Goal: Obtain resource: Obtain resource

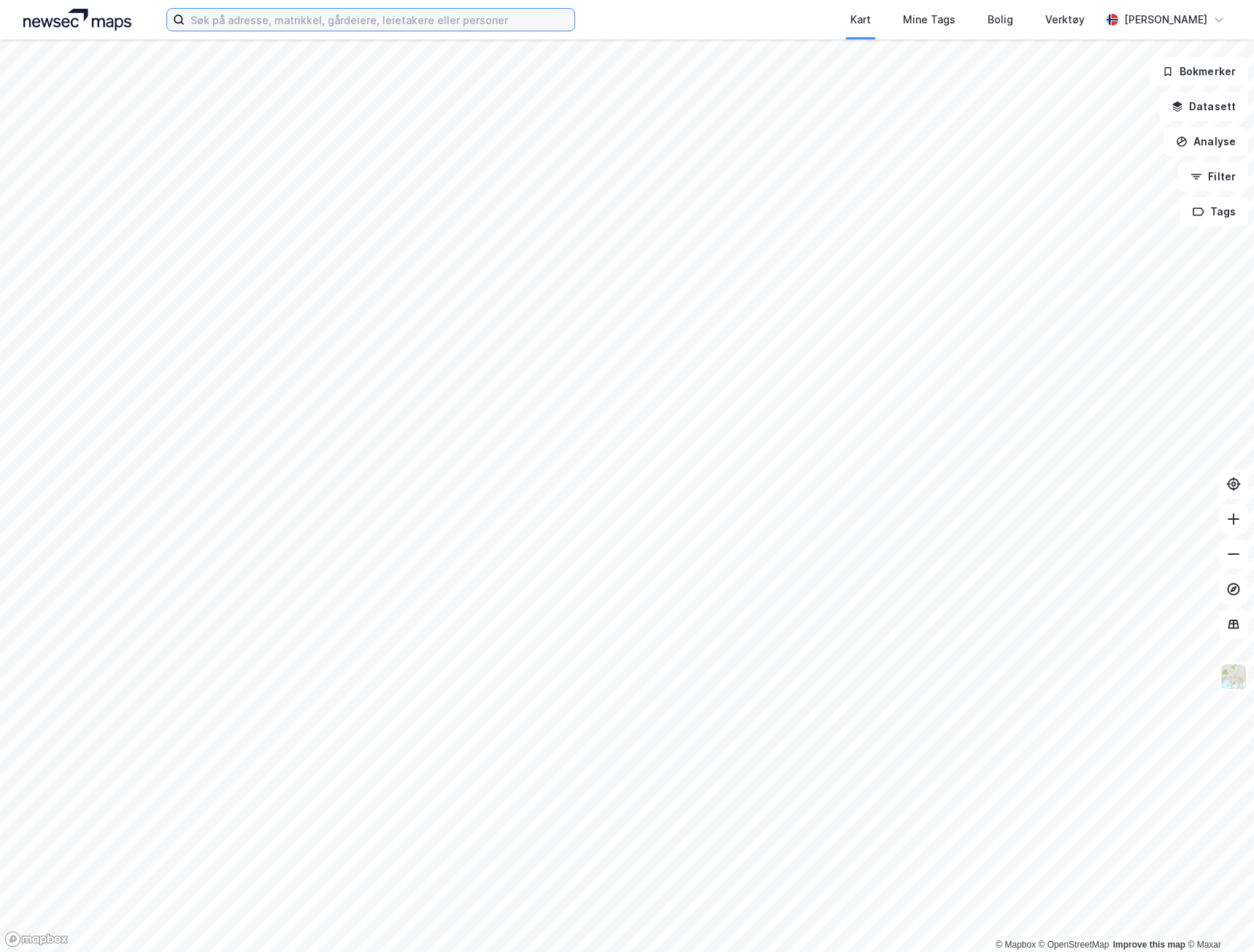
click at [392, 21] on input at bounding box center [379, 20] width 390 height 22
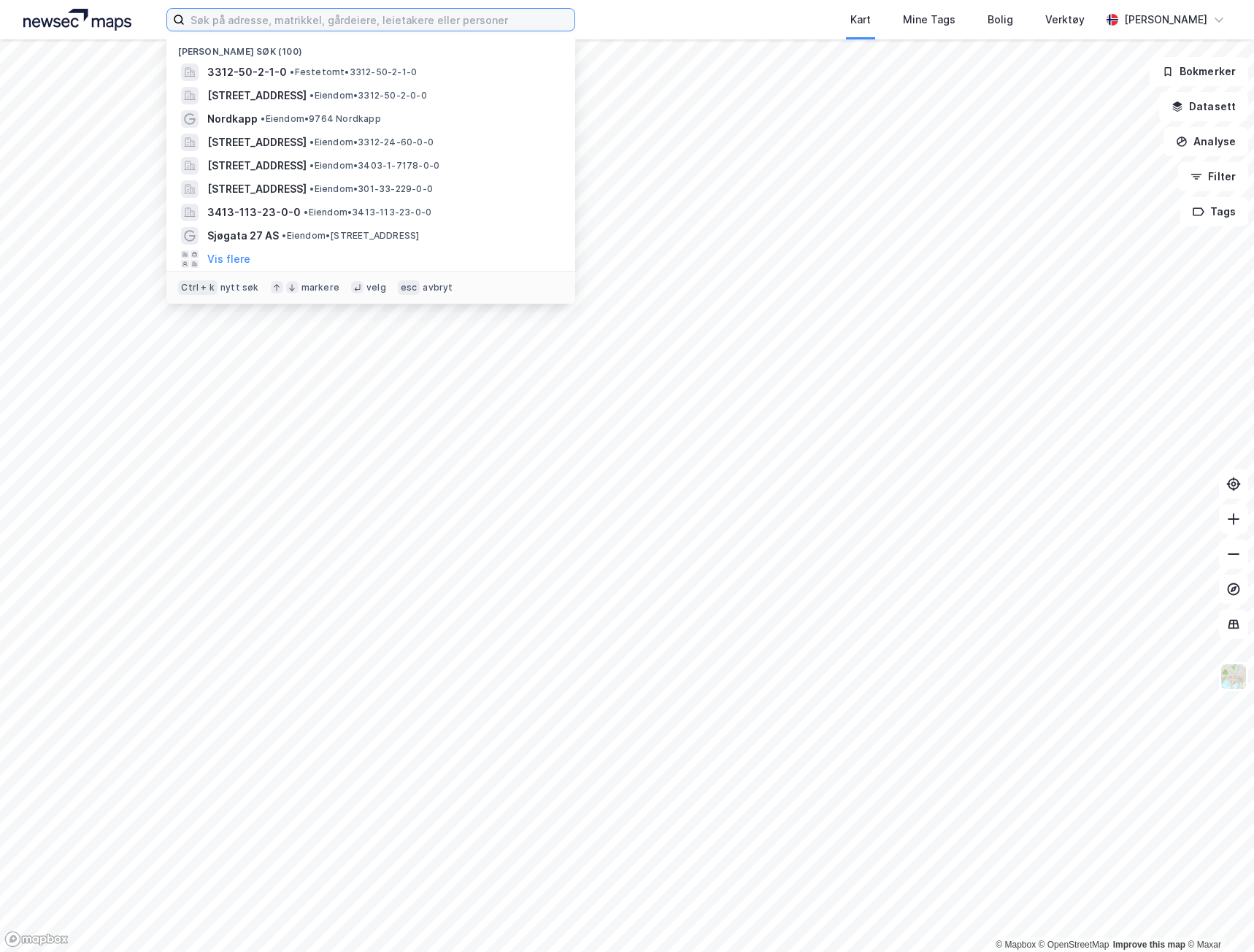
click at [281, 22] on input at bounding box center [379, 20] width 390 height 22
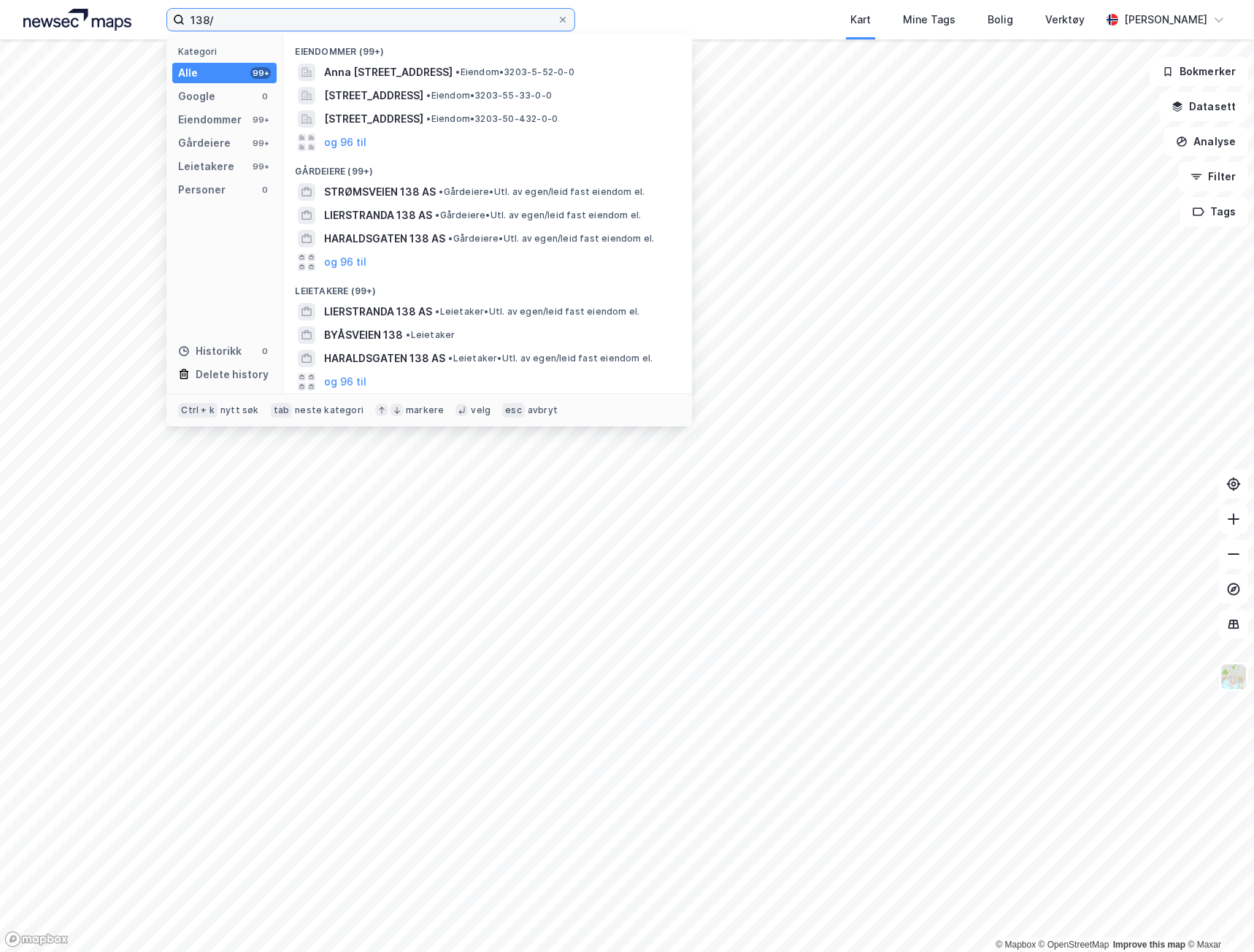
click at [313, 12] on input "138/" at bounding box center [371, 20] width 372 height 22
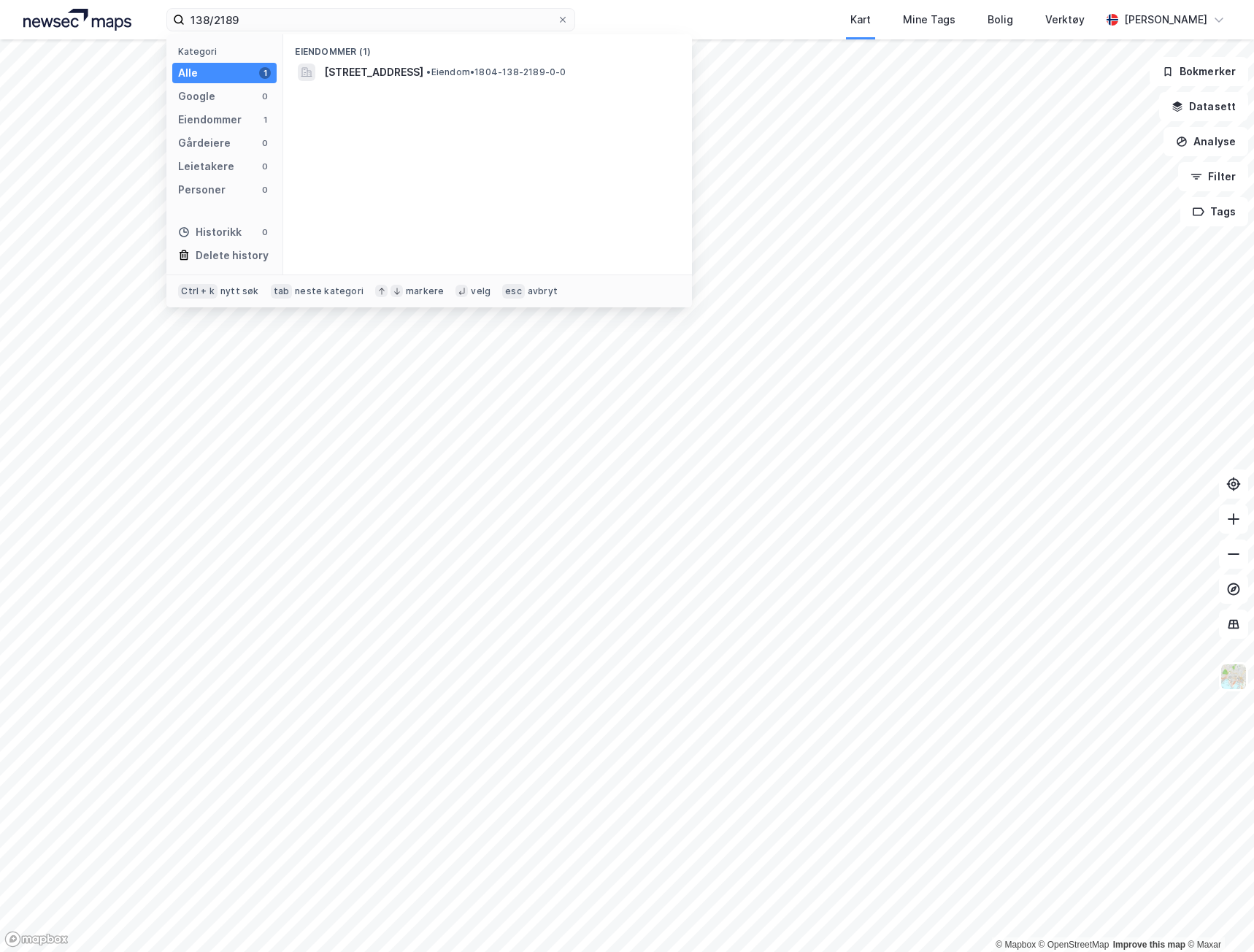
click at [358, 84] on div "Eiendommer (1) [STREET_ADDRESS] • Eiendom • 1804-138-2189-0-0" at bounding box center [488, 154] width 409 height 240
click at [363, 71] on span "[STREET_ADDRESS]" at bounding box center [373, 72] width 99 height 17
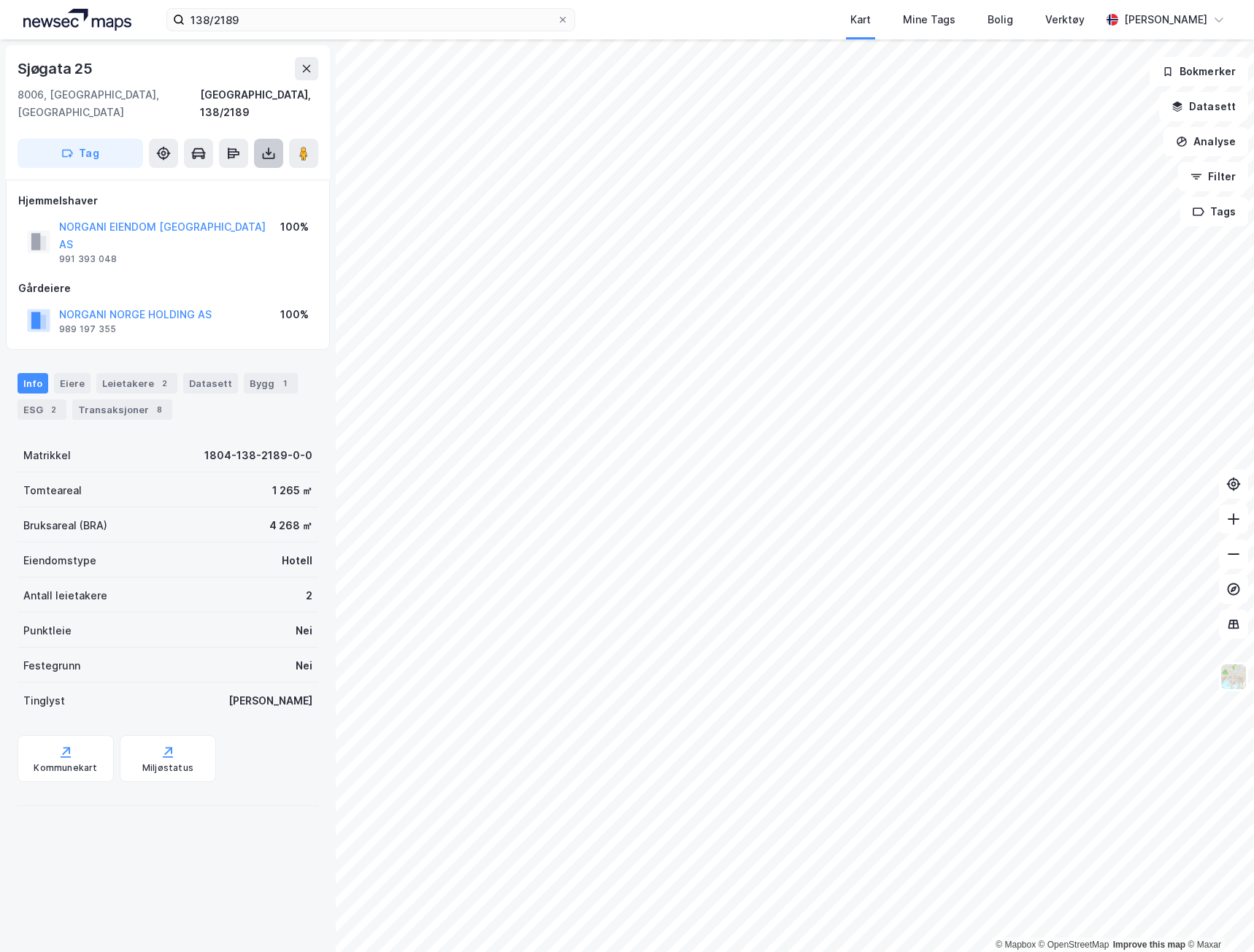
click at [262, 146] on icon at bounding box center [269, 153] width 15 height 15
click at [263, 171] on div "Last ned grunnbok" at bounding box center [205, 182] width 156 height 23
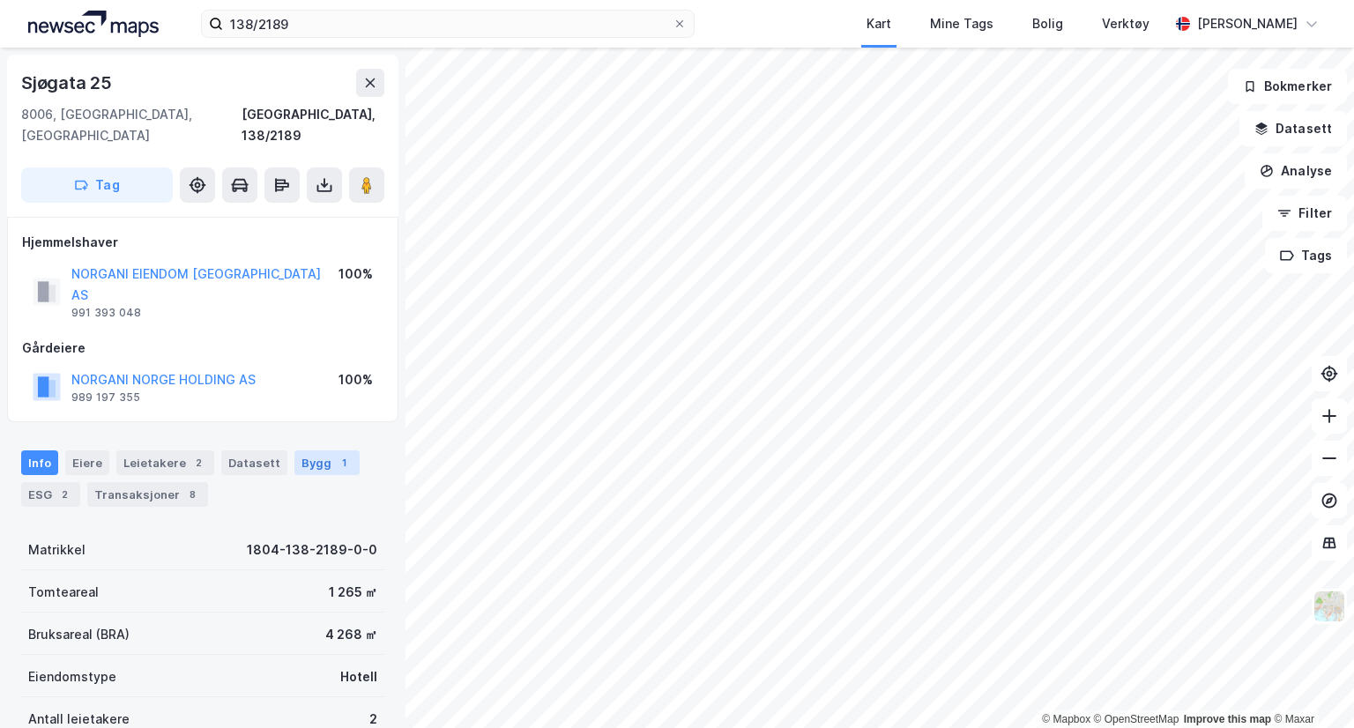
click at [303, 450] on div "Bygg 1" at bounding box center [326, 462] width 65 height 25
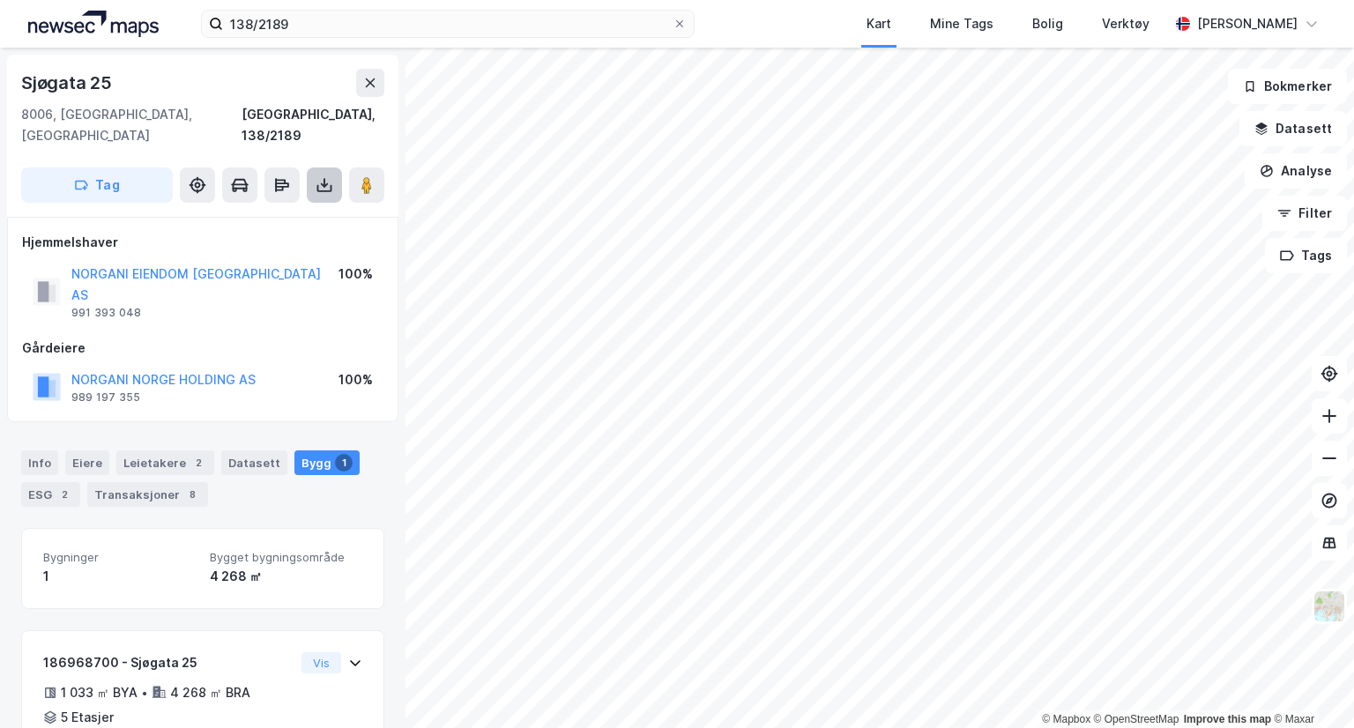
click at [316, 176] on icon at bounding box center [325, 185] width 18 height 18
click at [264, 206] on div "Last ned grunnbok" at bounding box center [248, 220] width 188 height 28
click at [295, 242] on div "Last ned matrikkelrapport" at bounding box center [258, 249] width 145 height 14
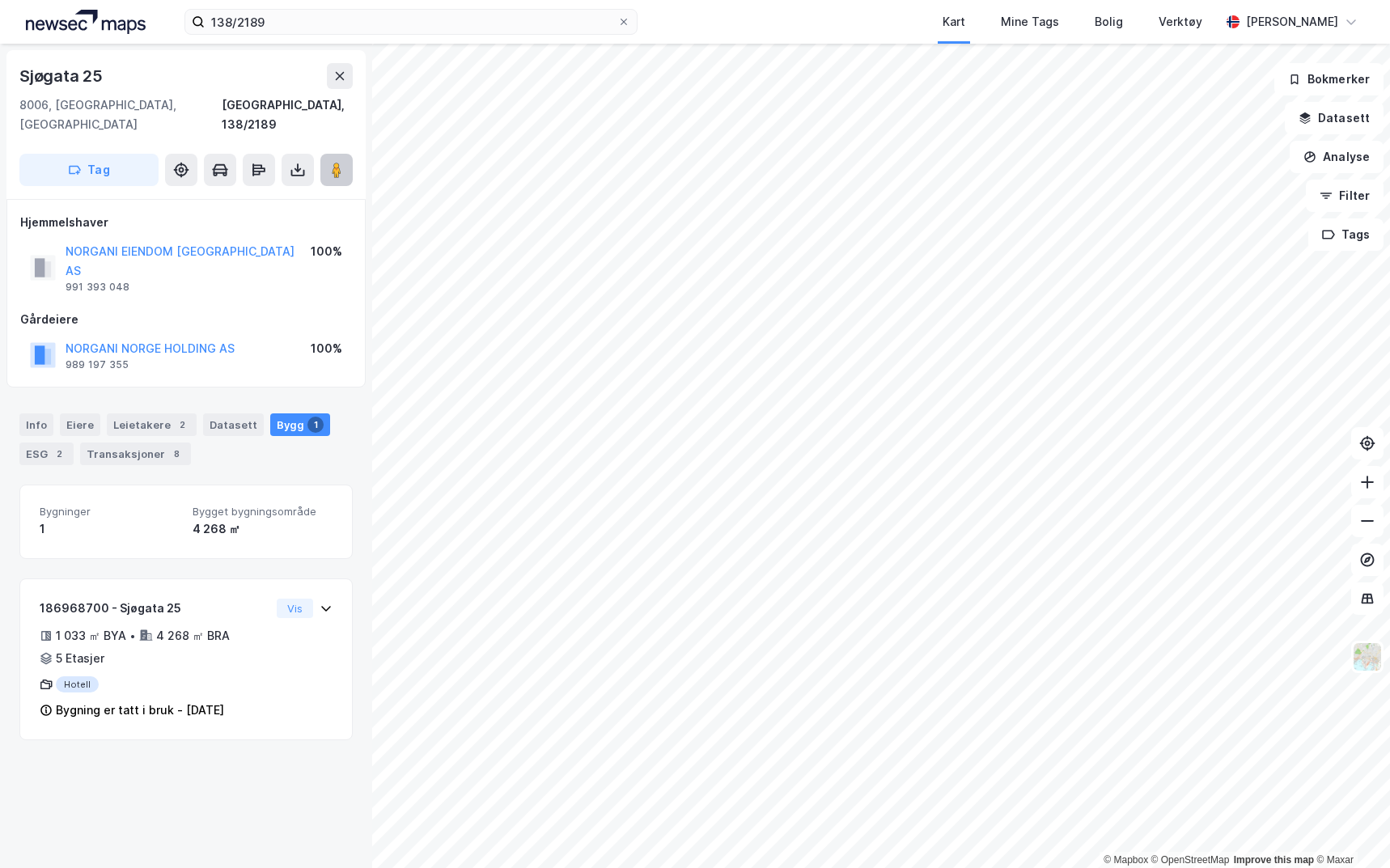
click at [331, 161] on image at bounding box center [336, 170] width 10 height 17
click at [320, 29] on input "138/2189" at bounding box center [411, 22] width 413 height 24
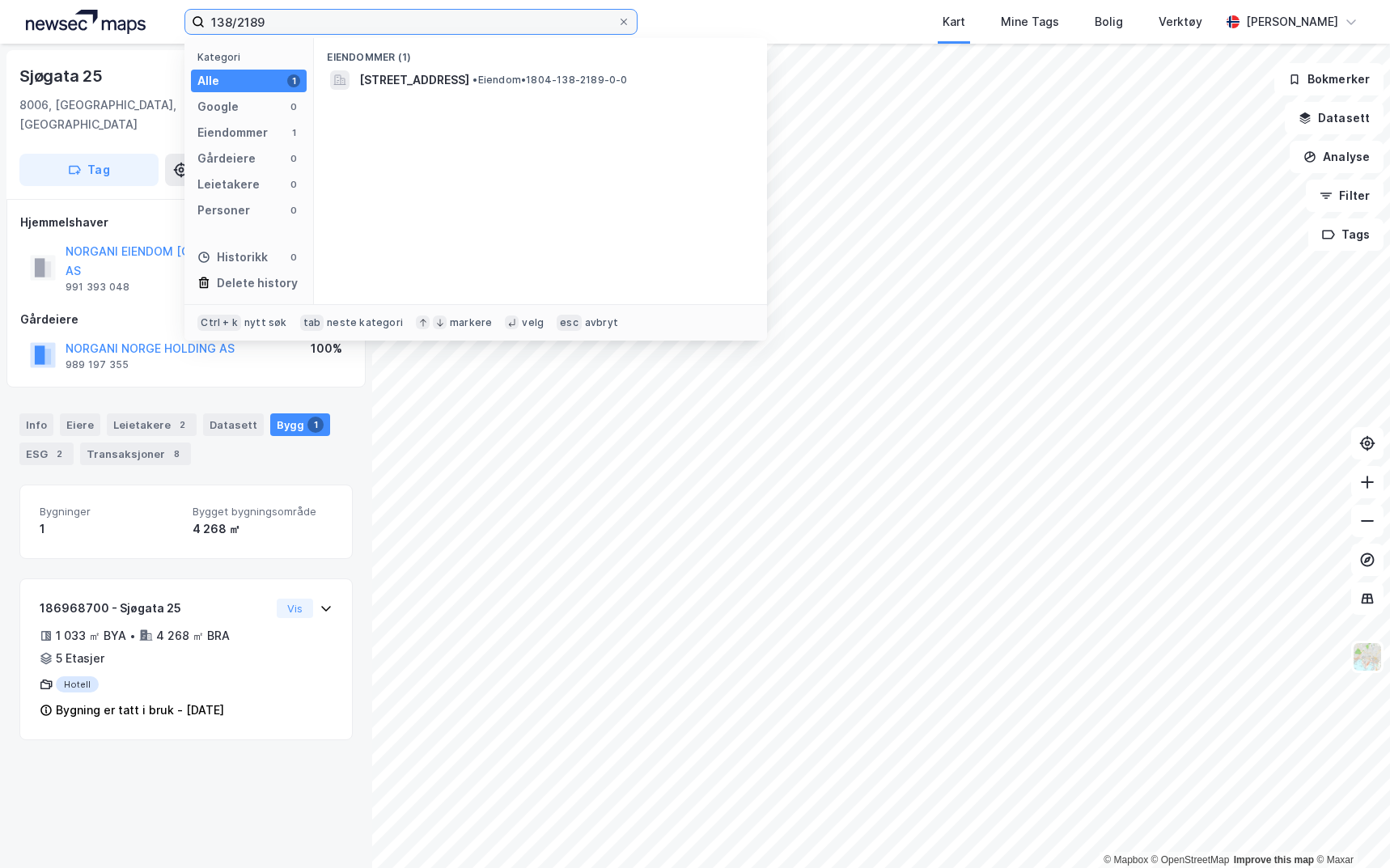
click at [320, 29] on input "138/2189" at bounding box center [411, 22] width 413 height 24
type input "[STREET_ADDRESS]"
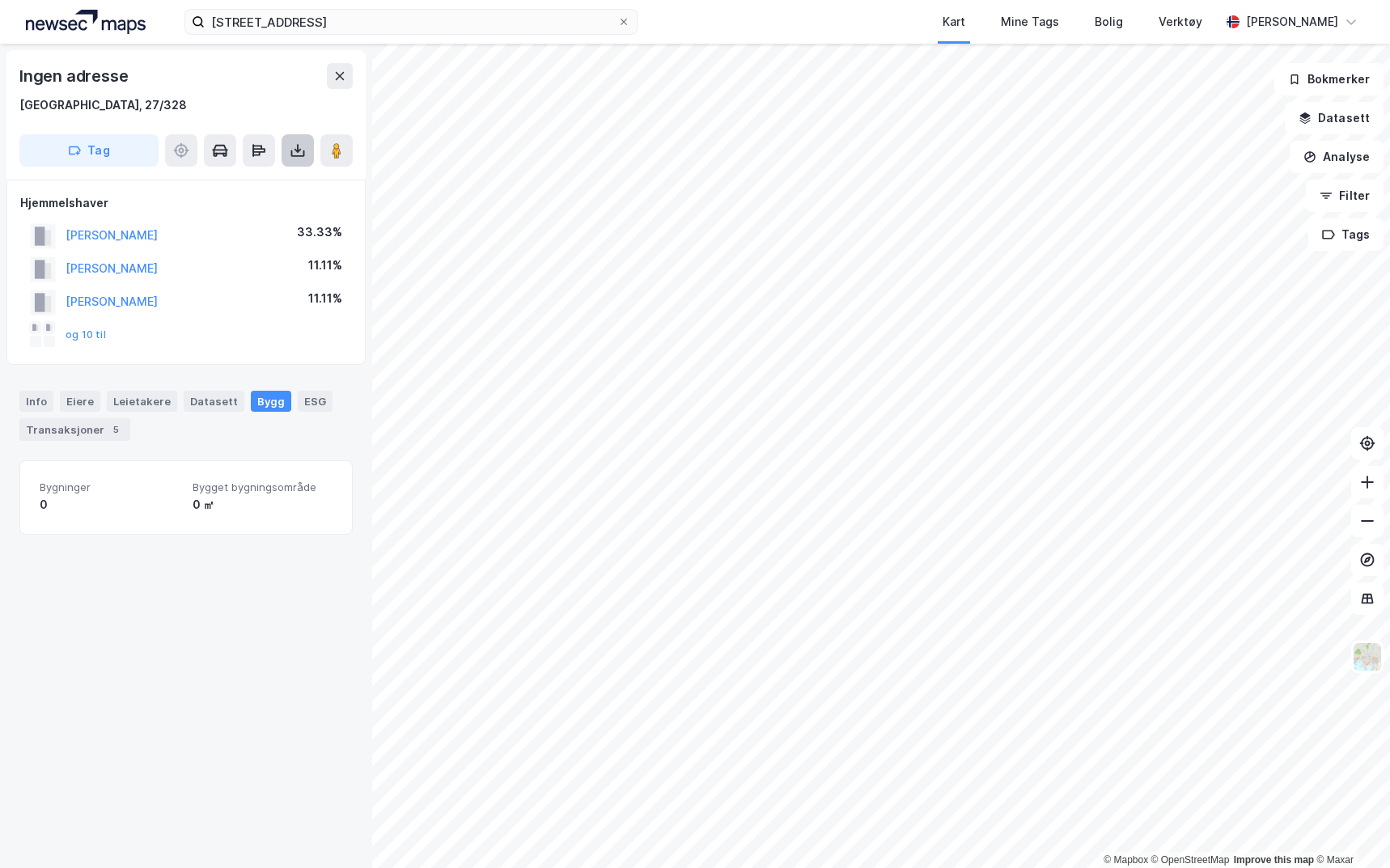
click at [295, 154] on icon at bounding box center [298, 150] width 17 height 17
click at [286, 180] on div "Last ned grunnbok" at bounding box center [228, 183] width 172 height 26
